Goal: Navigation & Orientation: Find specific page/section

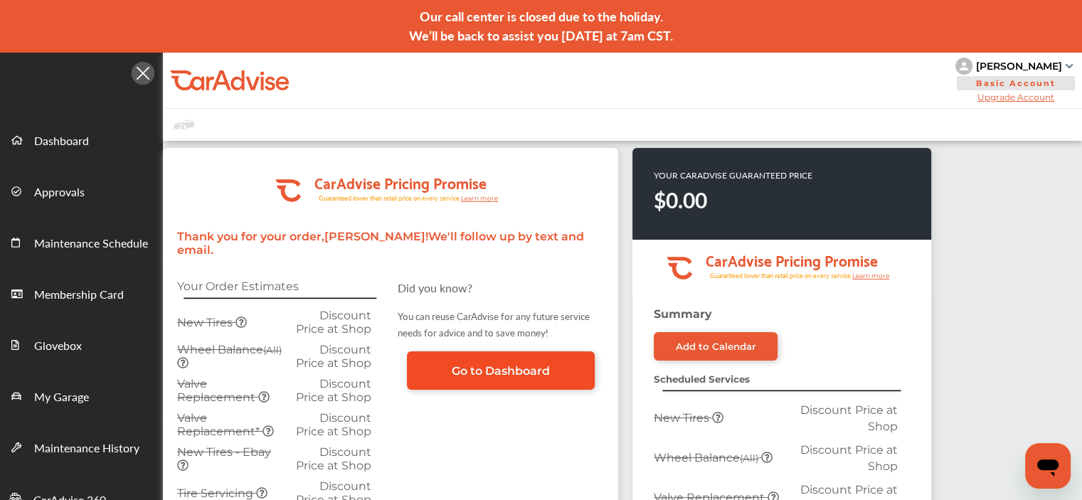
click at [504, 364] on span "Go to Dashboard" at bounding box center [501, 371] width 98 height 14
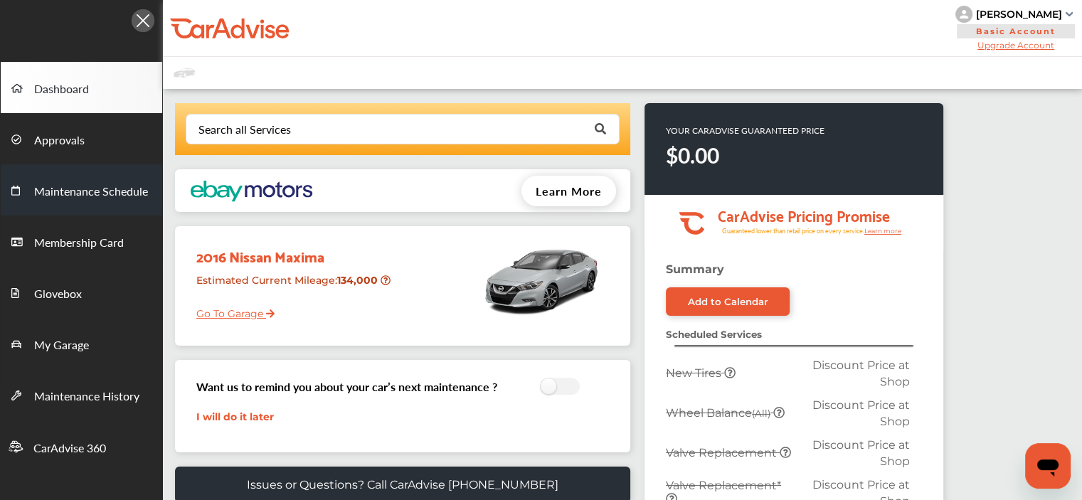
click at [101, 192] on span "Maintenance Schedule" at bounding box center [91, 192] width 114 height 18
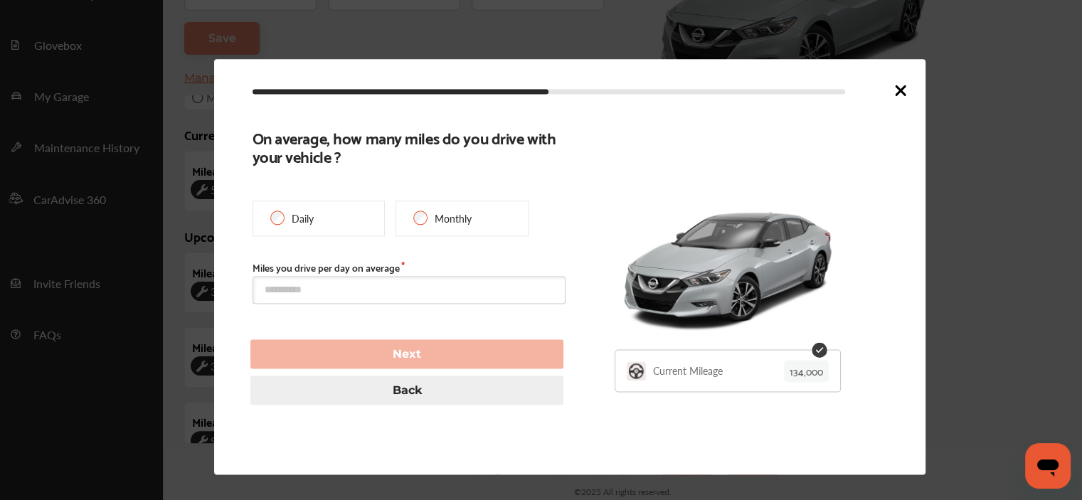
scroll to position [324, 0]
click at [898, 90] on icon at bounding box center [900, 90] width 17 height 17
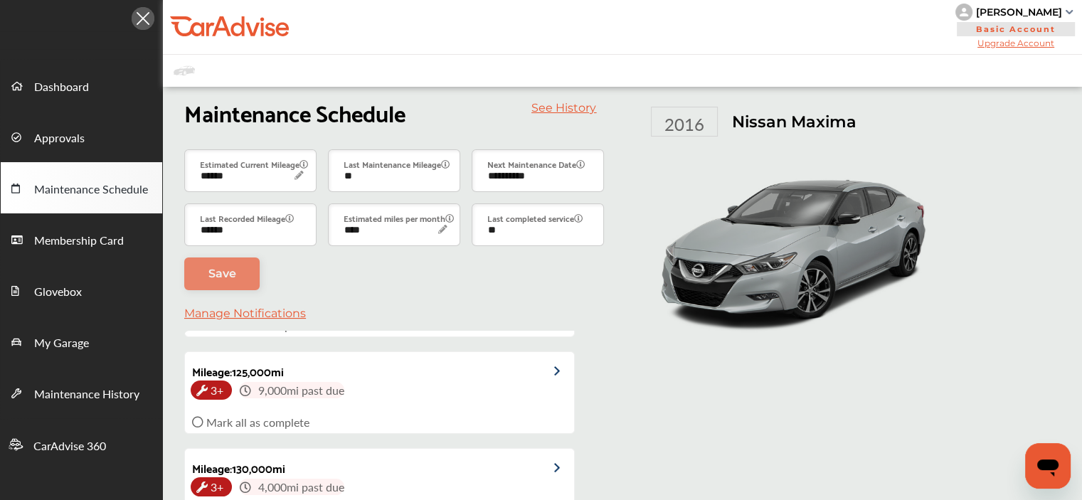
scroll to position [0, 0]
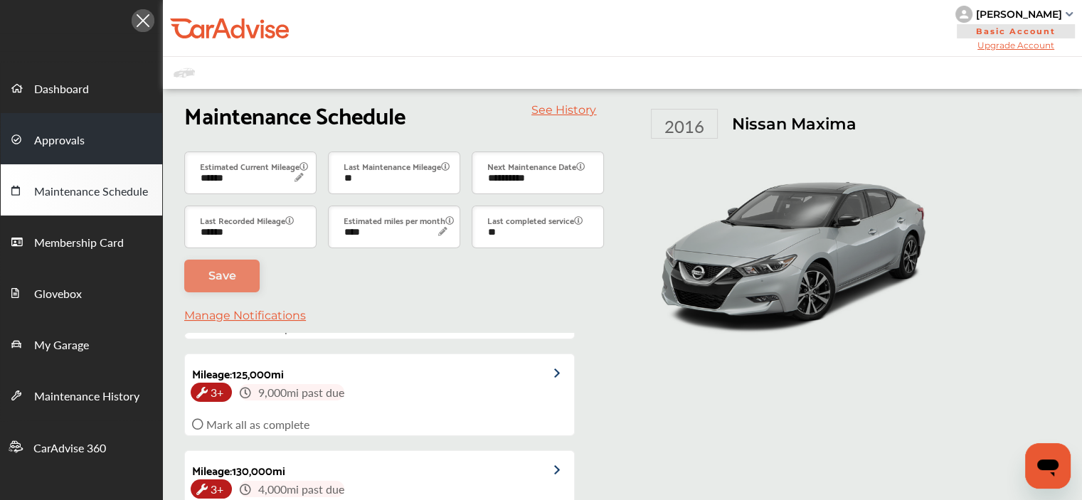
click at [49, 141] on span "Approvals" at bounding box center [59, 141] width 51 height 18
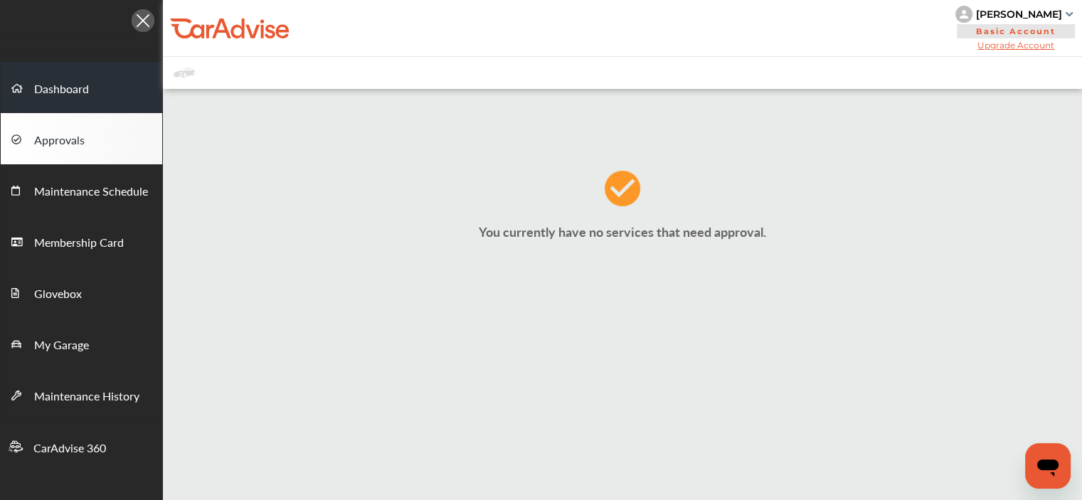
click at [51, 85] on span "Dashboard" at bounding box center [61, 89] width 55 height 18
